Goal: Transaction & Acquisition: Purchase product/service

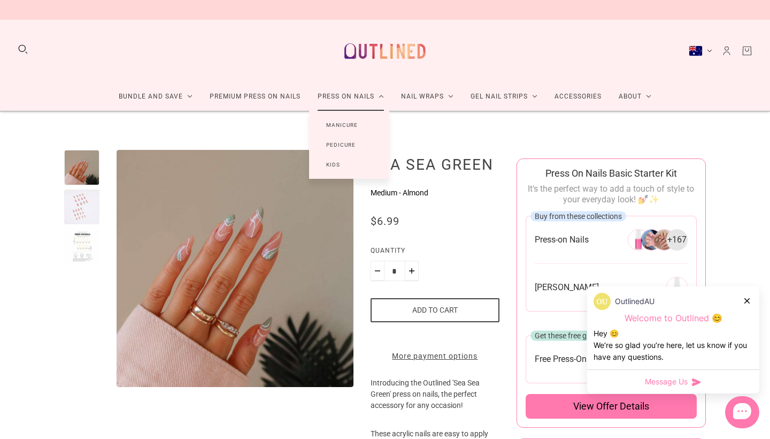
click at [354, 125] on link "Manicure" at bounding box center [342, 125] width 66 height 20
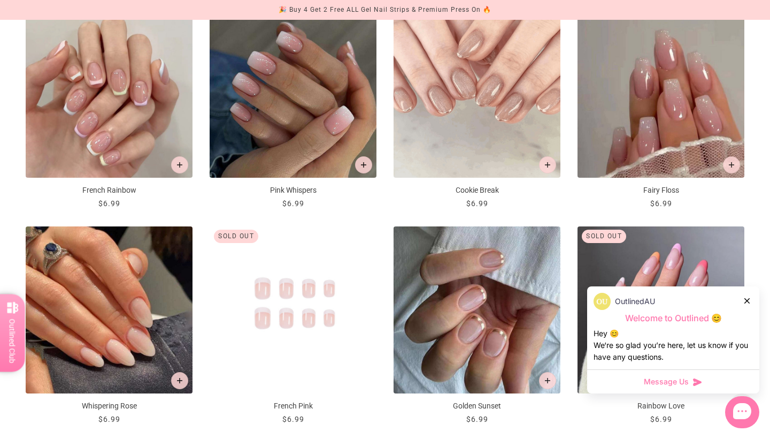
scroll to position [646, 0]
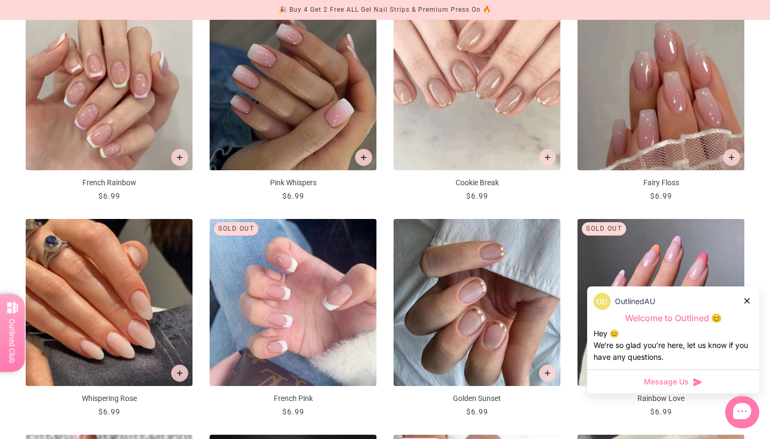
click at [746, 300] on icon at bounding box center [747, 300] width 5 height 5
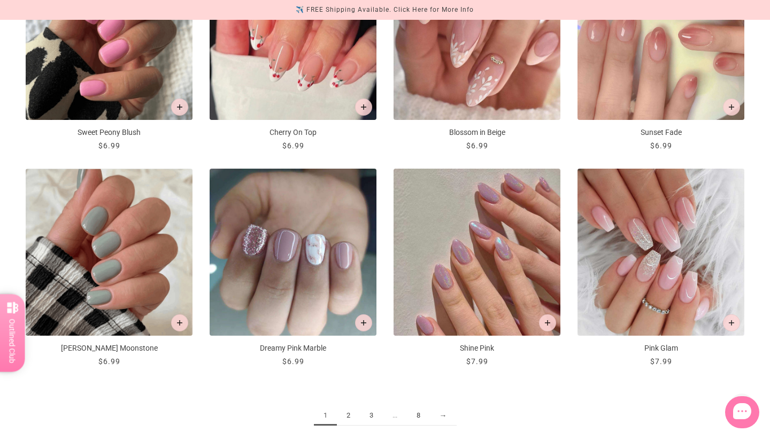
scroll to position [1129, 0]
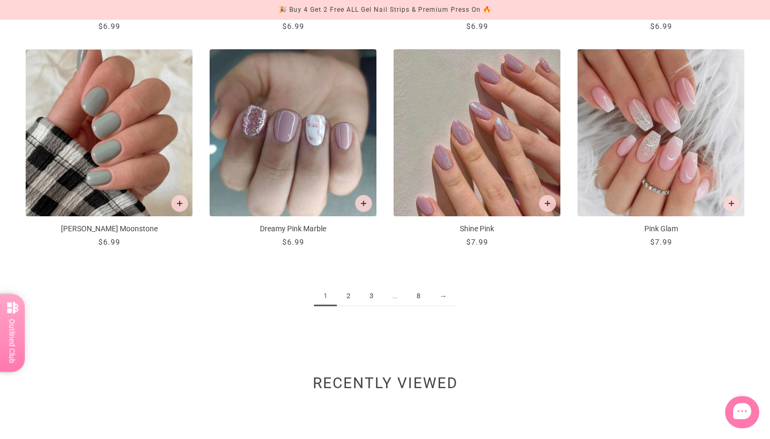
click at [347, 295] on link "2" at bounding box center [348, 296] width 23 height 20
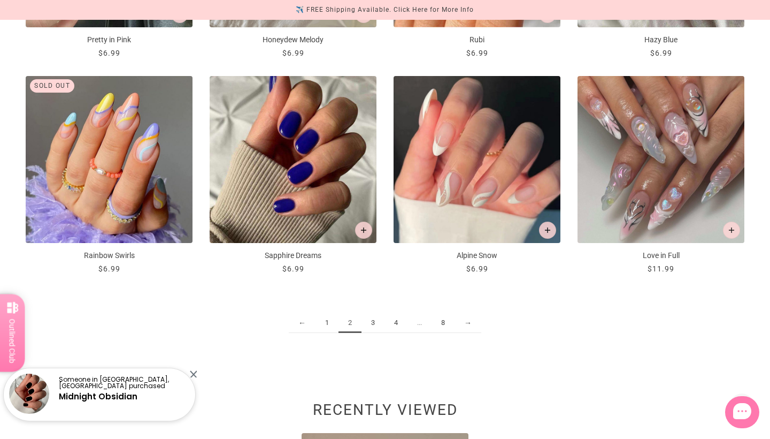
scroll to position [1267, 0]
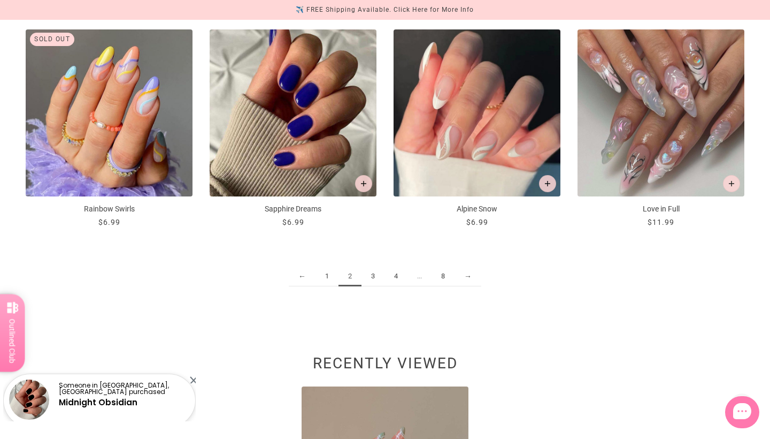
click at [371, 272] on link "3" at bounding box center [373, 276] width 23 height 20
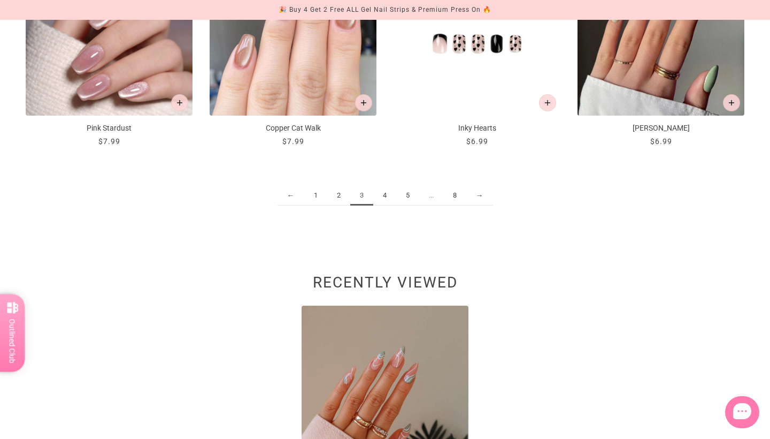
scroll to position [1379, 0]
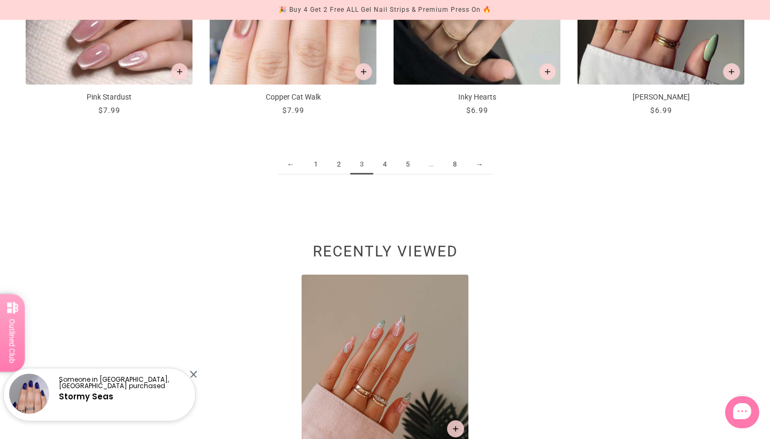
click at [383, 165] on link "4" at bounding box center [384, 165] width 23 height 20
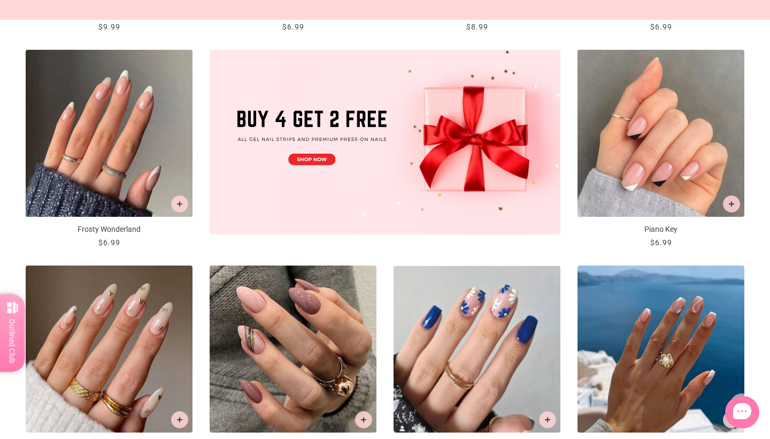
scroll to position [386, 0]
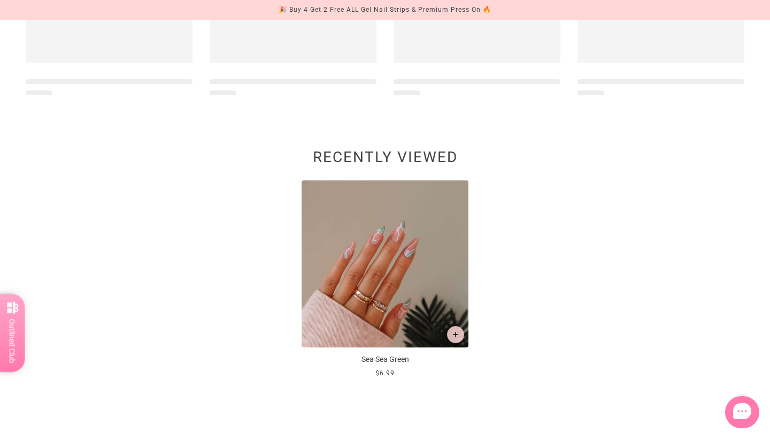
scroll to position [632, 0]
